Goal: Check status: Check status

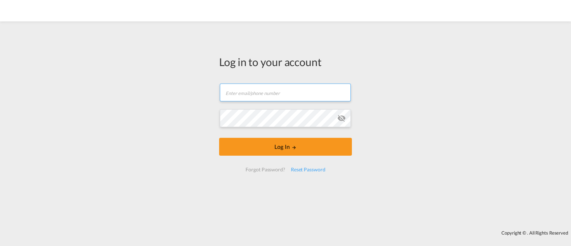
type input "[EMAIL_ADDRESS][DOMAIN_NAME]"
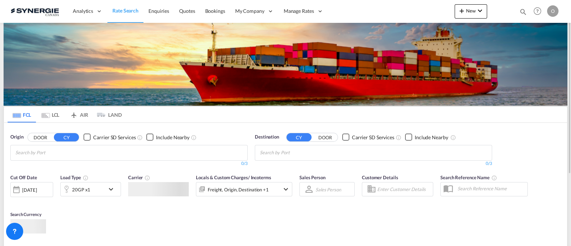
click at [525, 12] on md-icon "icon-magnify" at bounding box center [524, 12] width 8 height 8
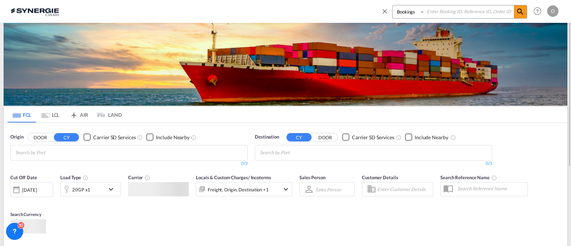
click at [403, 16] on select "Bookings Quotes Enquiries" at bounding box center [410, 11] width 34 height 13
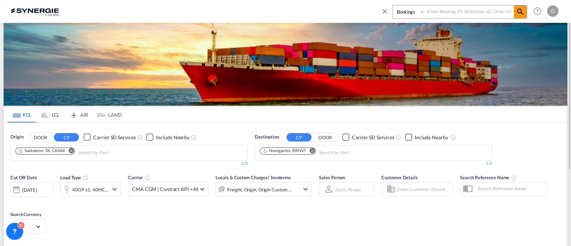
select select "Quotes"
click at [393, 5] on select "Bookings Quotes Enquiries" at bounding box center [410, 11] width 34 height 13
click at [443, 9] on input at bounding box center [469, 11] width 89 height 13
paste input "SYC000013510"
type input "SYC000013510"
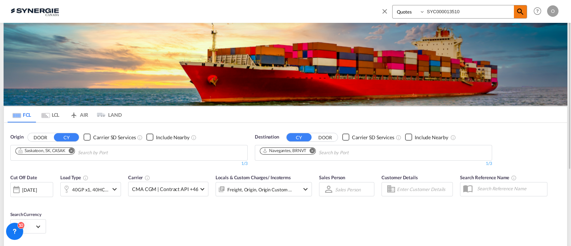
click at [521, 14] on md-icon "icon-magnify" at bounding box center [520, 12] width 9 height 9
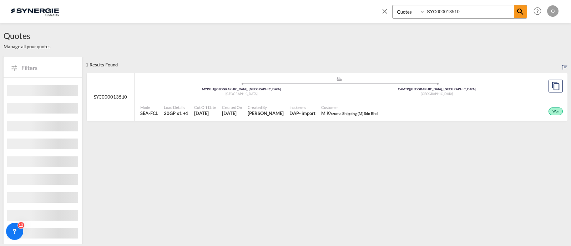
click at [358, 99] on div ".a{fill:#aaa8ad;} .a{fill:#aaa8ad;} MYPGU | [GEOGRAPHIC_DATA], [GEOGRAPHIC_DATA…" at bounding box center [339, 87] width 398 height 23
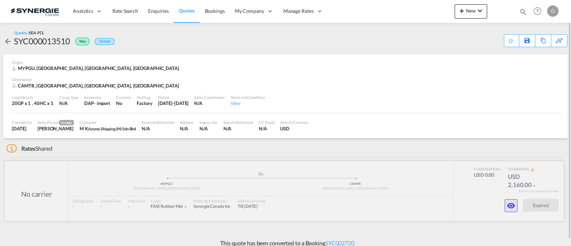
click at [509, 206] on md-icon "icon-eye" at bounding box center [511, 205] width 9 height 9
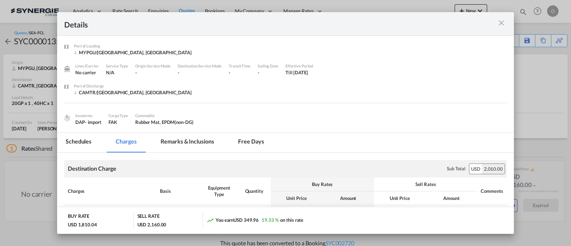
click at [201, 139] on md-tab-item "Remarks & Inclusions" at bounding box center [187, 143] width 70 height 20
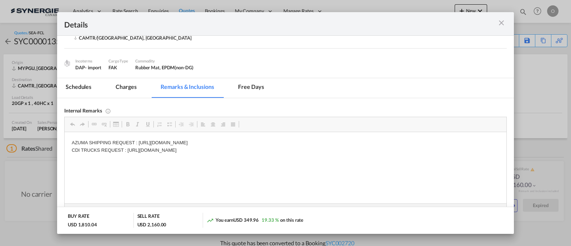
scroll to position [59, 0]
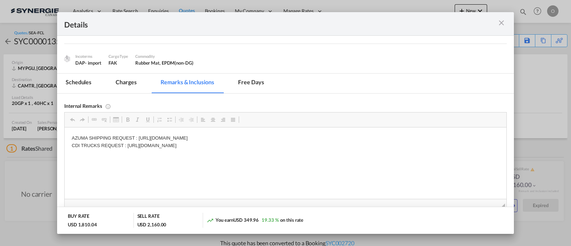
drag, startPoint x: 128, startPoint y: 146, endPoint x: 319, endPoint y: 144, distance: 190.4
drag, startPoint x: 316, startPoint y: 146, endPoint x: 128, endPoint y: 144, distance: 188.2
click at [128, 144] on p "AZUMA SHIPPING REQUEST : https://app.frontapp.com/open/cnv_q043n9r?key=o0Xhv0Ty…" at bounding box center [286, 142] width 428 height 15
copy p "https://app.frontapp.com/open/cnv_q07thhr?key=UNEYU0l-PXk76MA2s-IH2yAkSVC3T166"
